Goal: Task Accomplishment & Management: Manage account settings

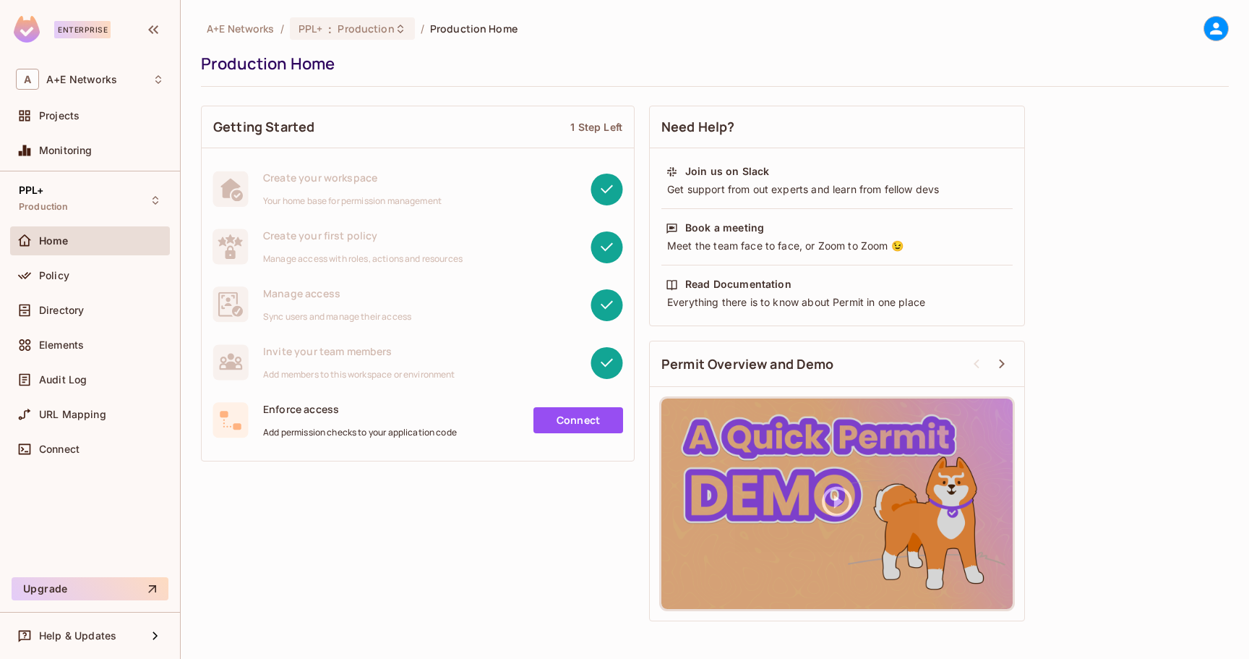
click at [77, 325] on div "Directory" at bounding box center [90, 313] width 160 height 35
click at [77, 310] on span "Directory" at bounding box center [61, 310] width 45 height 12
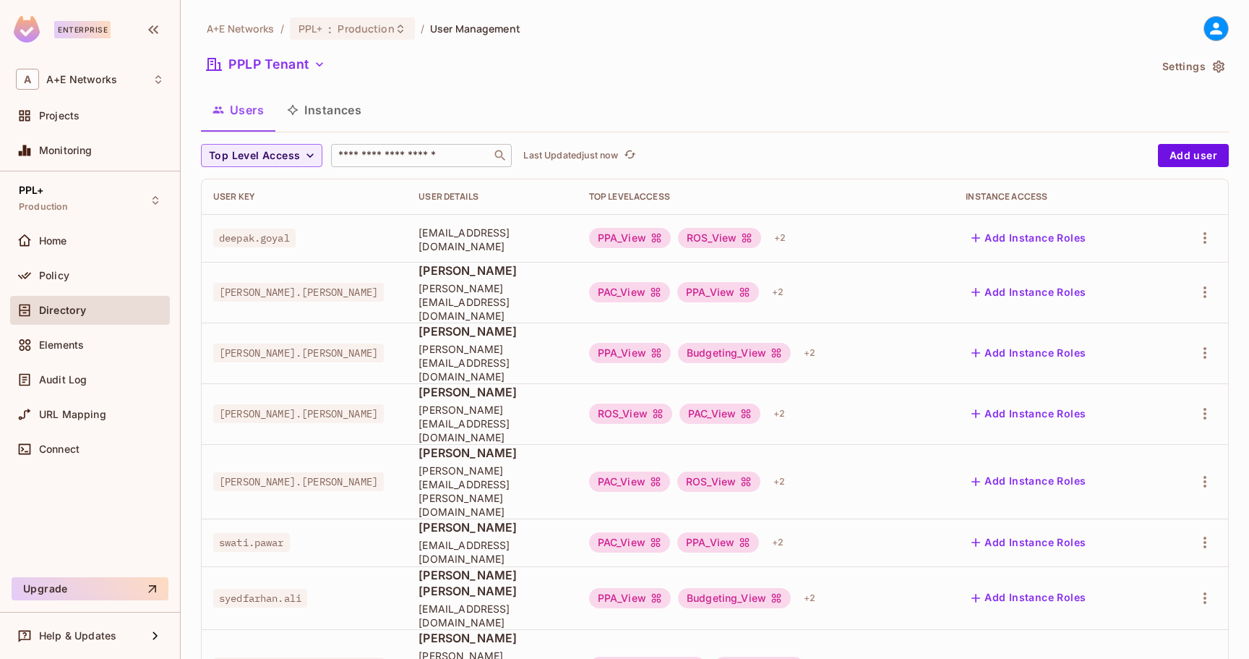
click at [395, 166] on div "​" at bounding box center [421, 155] width 181 height 23
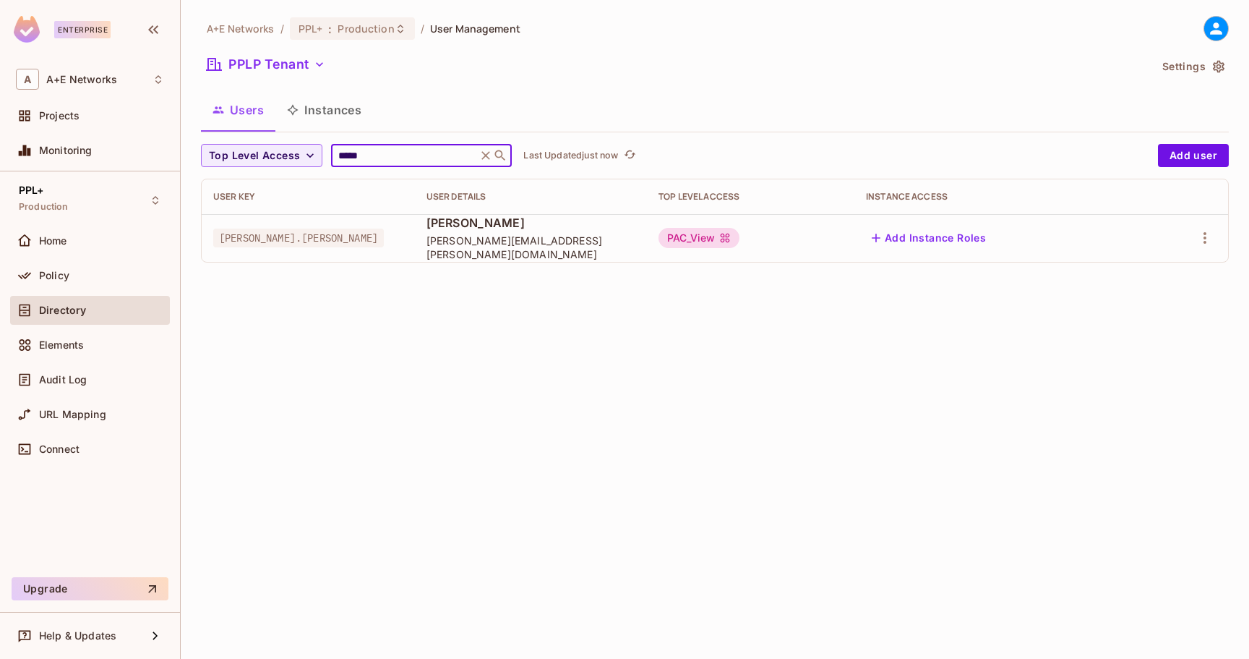
type input "*****"
click at [591, 245] on span "[PERSON_NAME][EMAIL_ADDRESS][PERSON_NAME][DOMAIN_NAME]" at bounding box center [531, 247] width 209 height 27
click at [1204, 233] on icon "button" at bounding box center [1205, 238] width 3 height 12
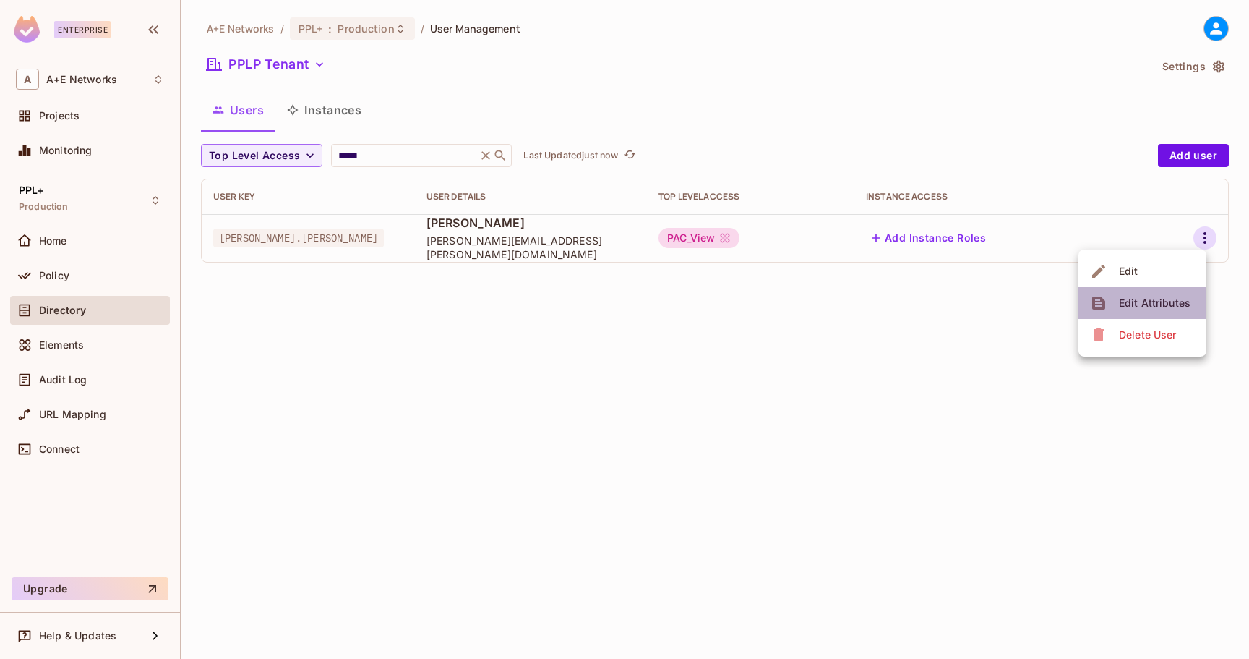
click at [1165, 307] on div "Edit Attributes" at bounding box center [1155, 303] width 72 height 14
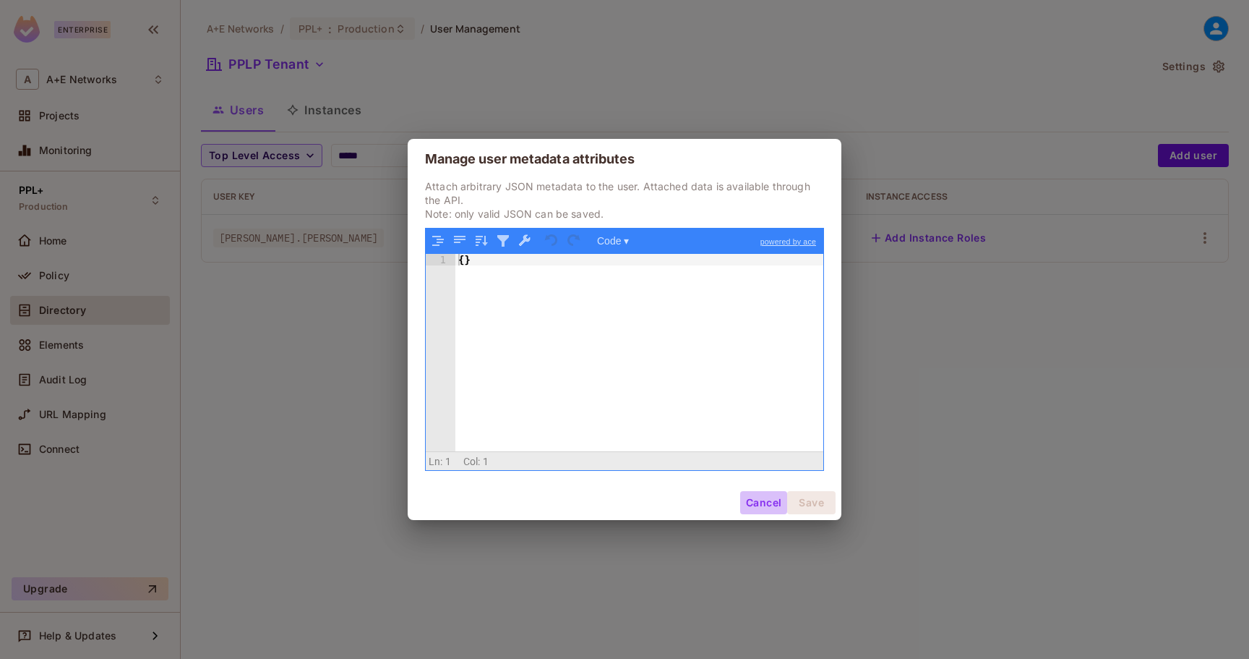
click at [775, 497] on button "Cancel" at bounding box center [763, 502] width 47 height 23
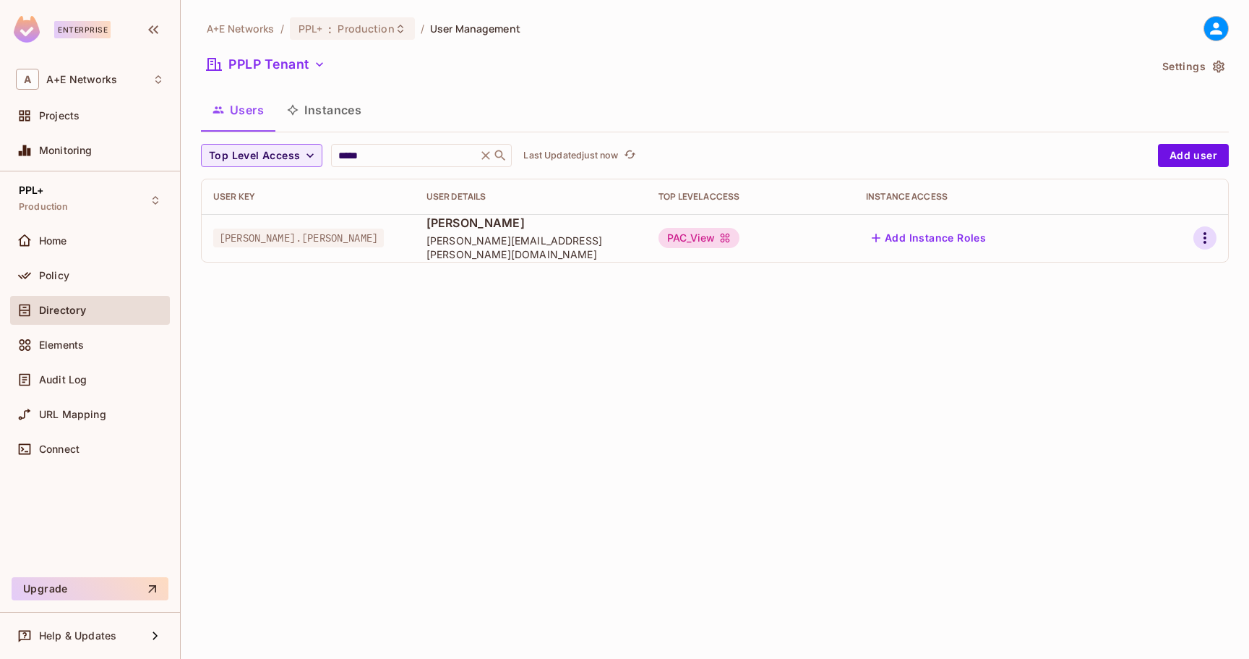
click at [1203, 229] on icon "button" at bounding box center [1204, 237] width 17 height 17
click at [1134, 270] on div "Edit" at bounding box center [1129, 271] width 20 height 14
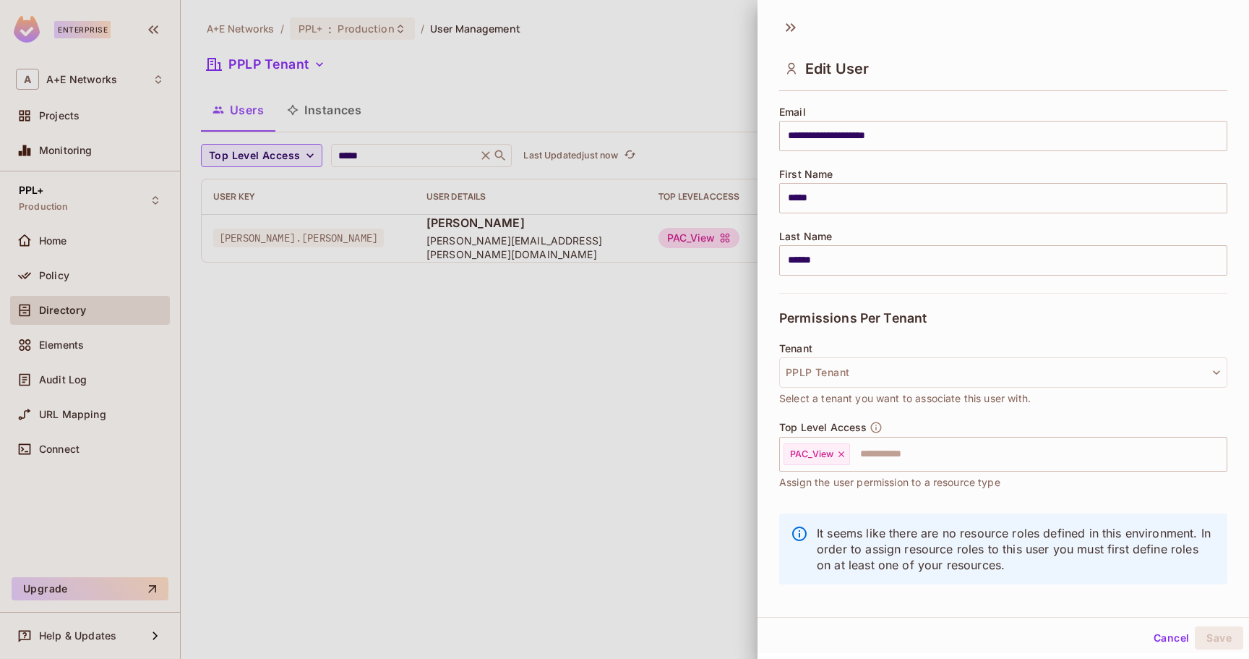
scroll to position [122, 0]
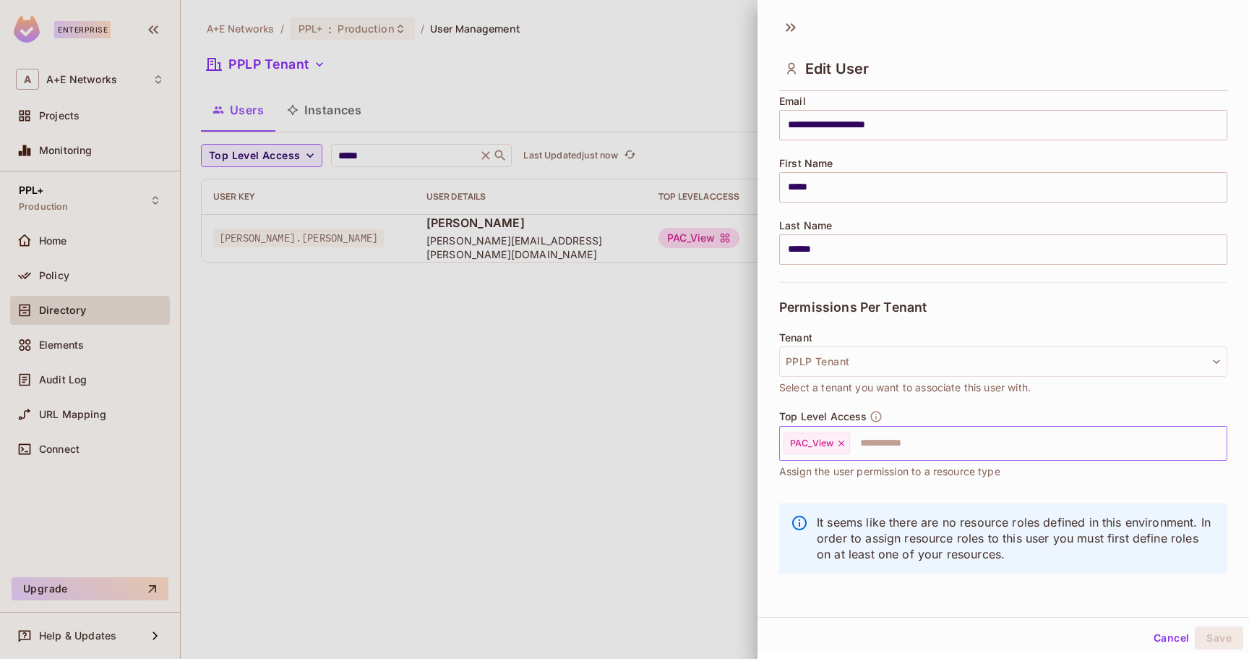
click at [843, 440] on icon at bounding box center [842, 443] width 6 height 6
click at [879, 444] on input "text" at bounding box center [990, 443] width 417 height 29
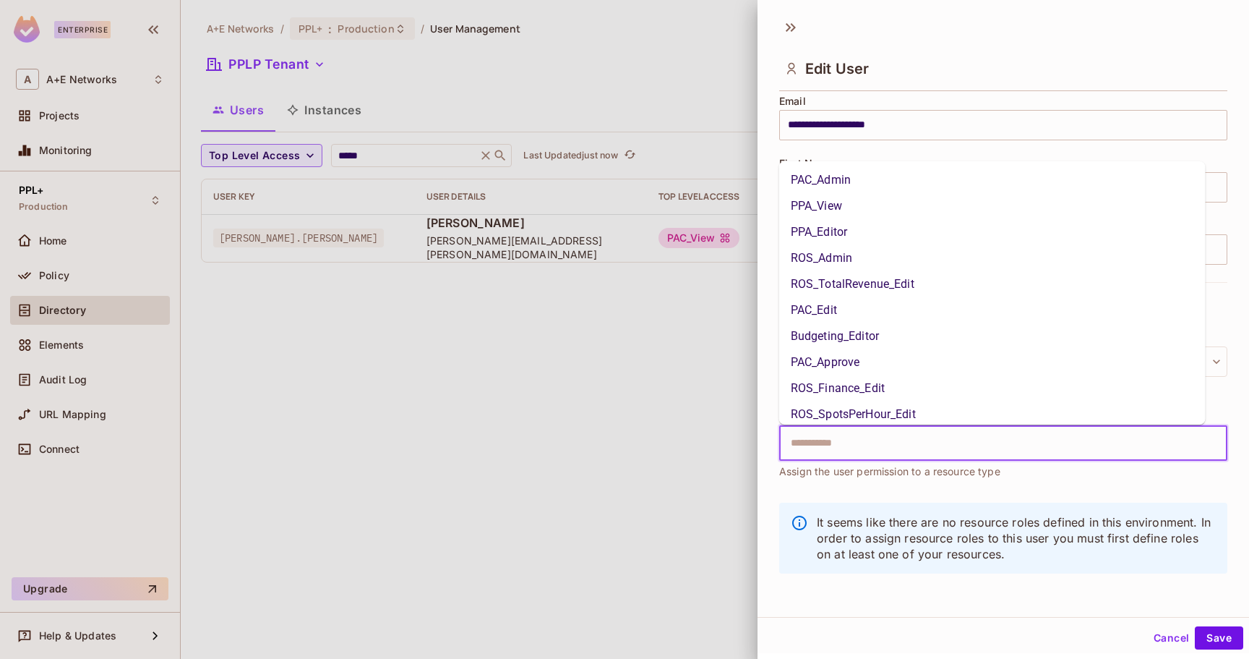
click at [870, 226] on li "PPA_Editor" at bounding box center [992, 232] width 427 height 26
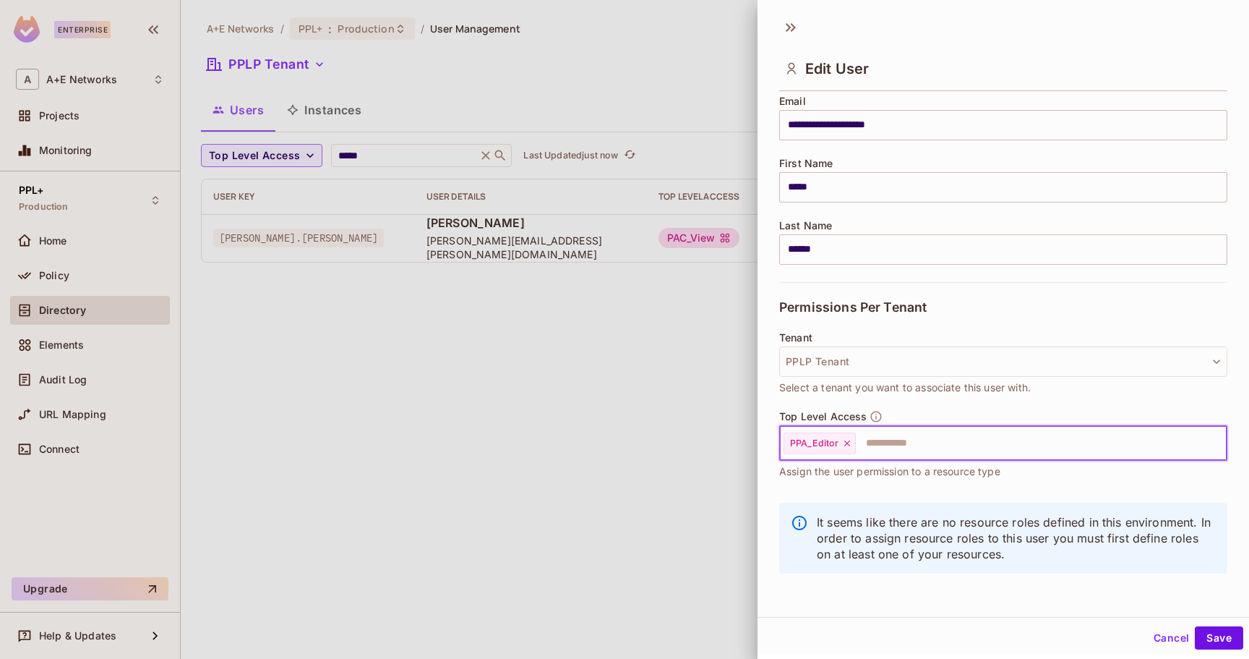
click at [849, 442] on icon at bounding box center [847, 443] width 10 height 10
click at [854, 442] on input "text" at bounding box center [990, 443] width 417 height 29
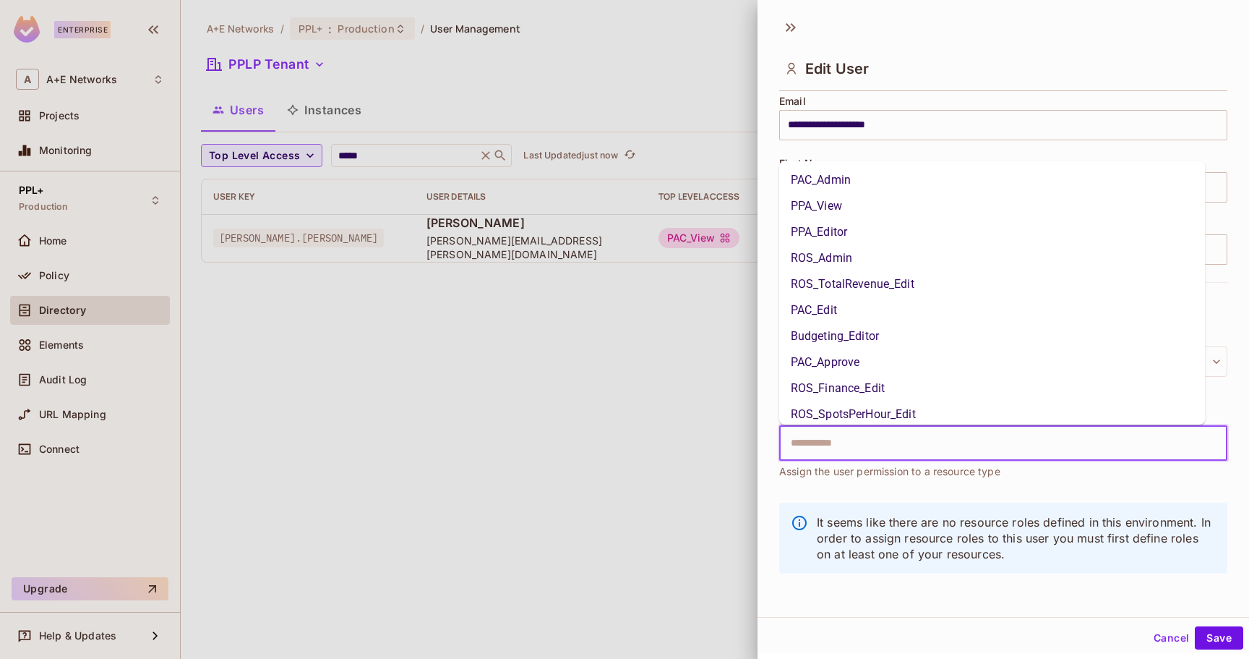
click at [865, 312] on li "PAC_Edit" at bounding box center [992, 310] width 427 height 26
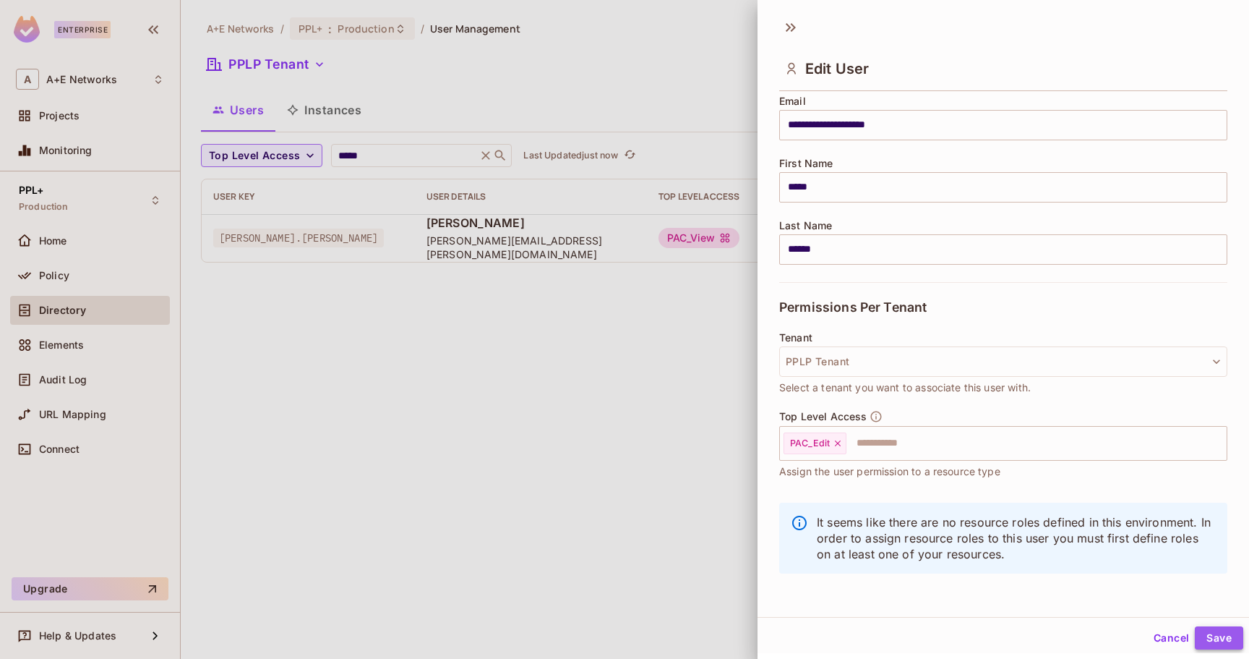
click at [1200, 632] on button "Save" at bounding box center [1219, 637] width 48 height 23
